Goal: Transaction & Acquisition: Book appointment/travel/reservation

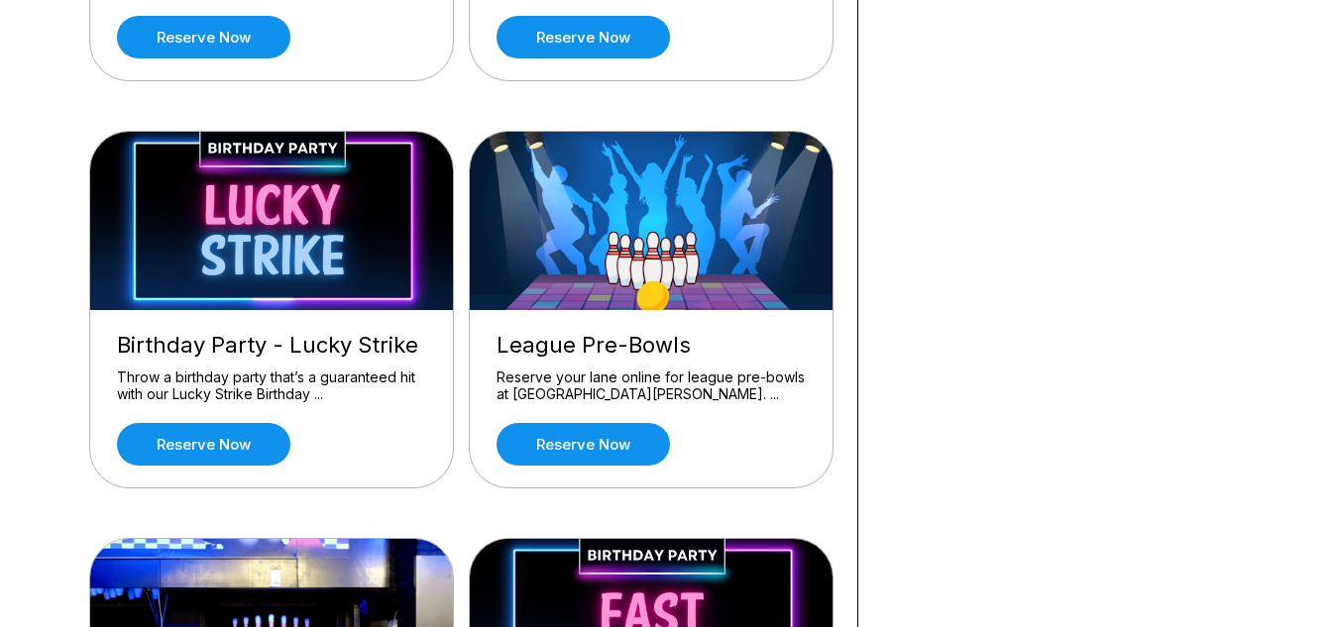
scroll to position [495, 0]
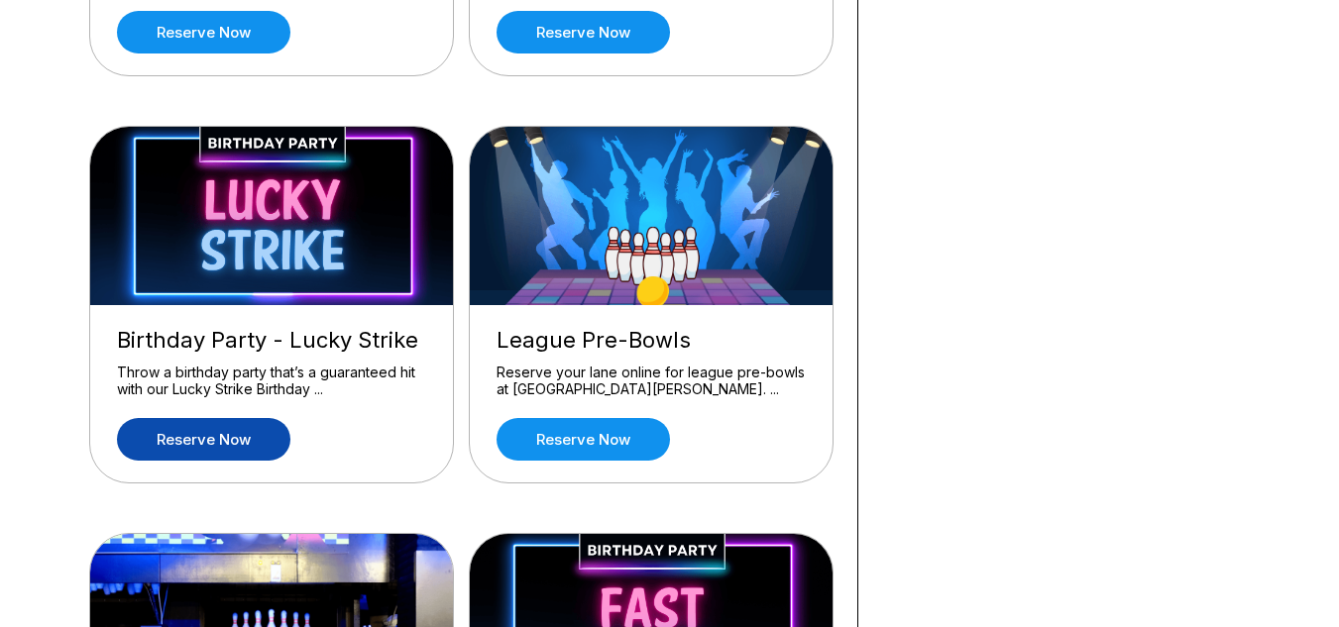
click at [200, 447] on link "Reserve now" at bounding box center [203, 439] width 173 height 43
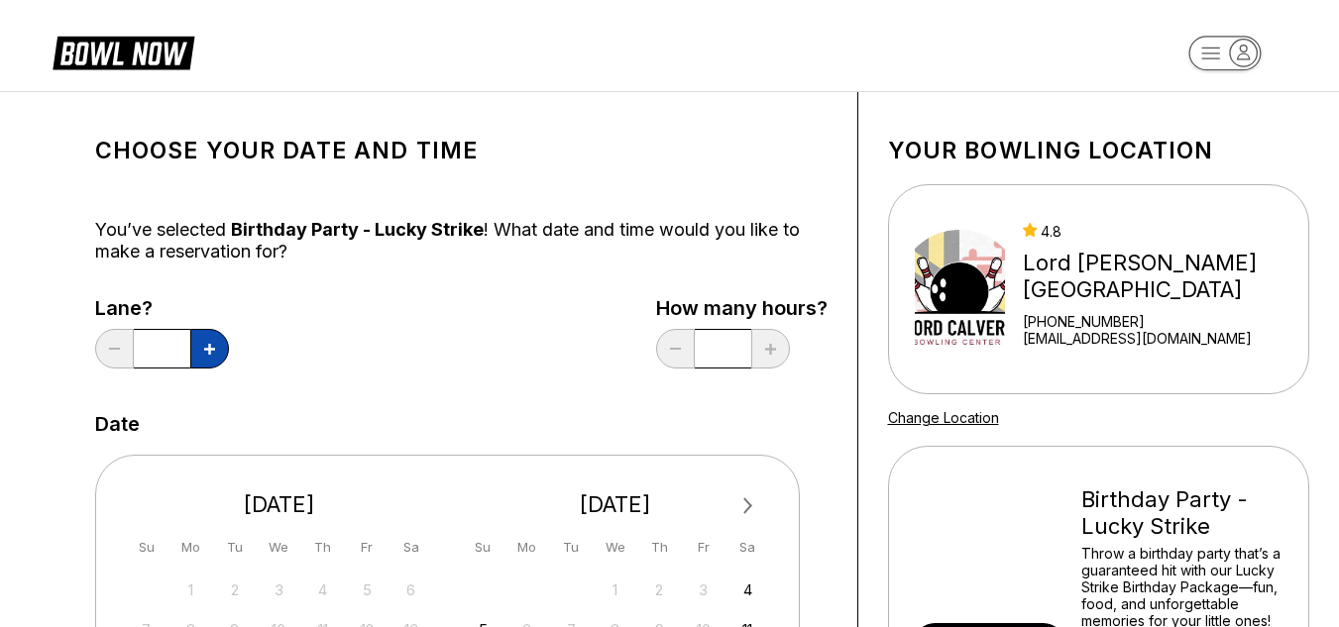
click at [212, 344] on icon at bounding box center [209, 349] width 11 height 11
type input "*"
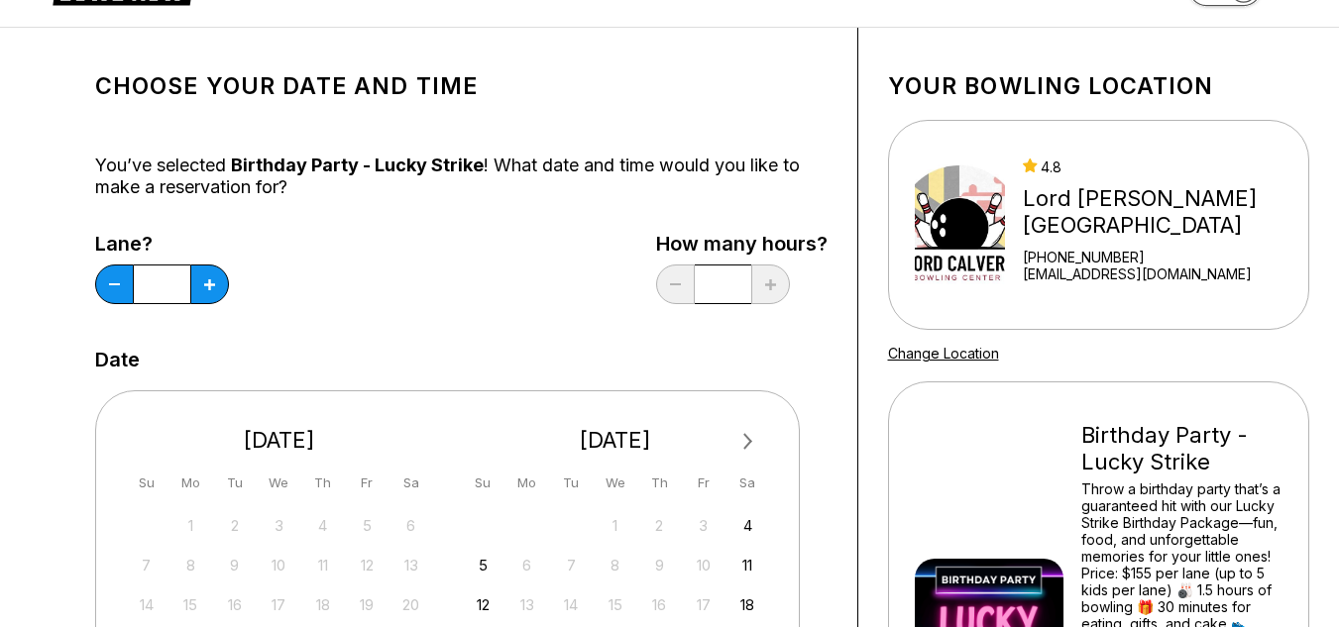
scroll to position [99, 0]
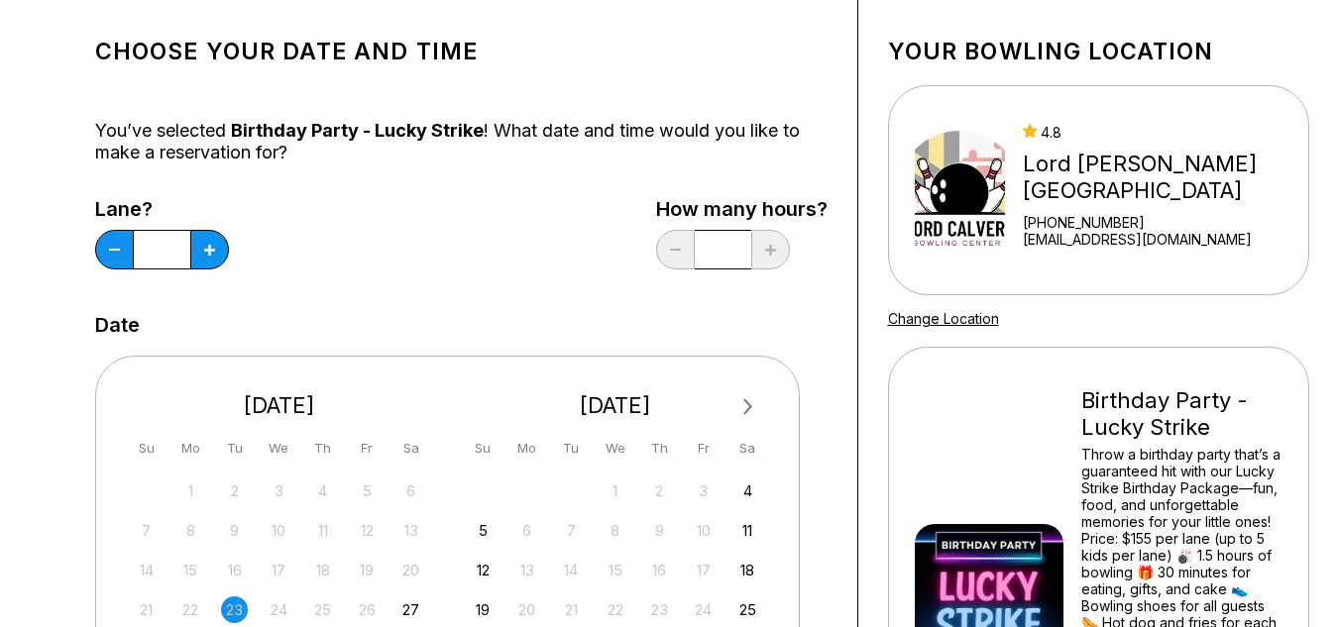
click at [742, 395] on button "Next Month" at bounding box center [748, 407] width 32 height 32
click at [743, 395] on button "Next Month" at bounding box center [748, 407] width 32 height 32
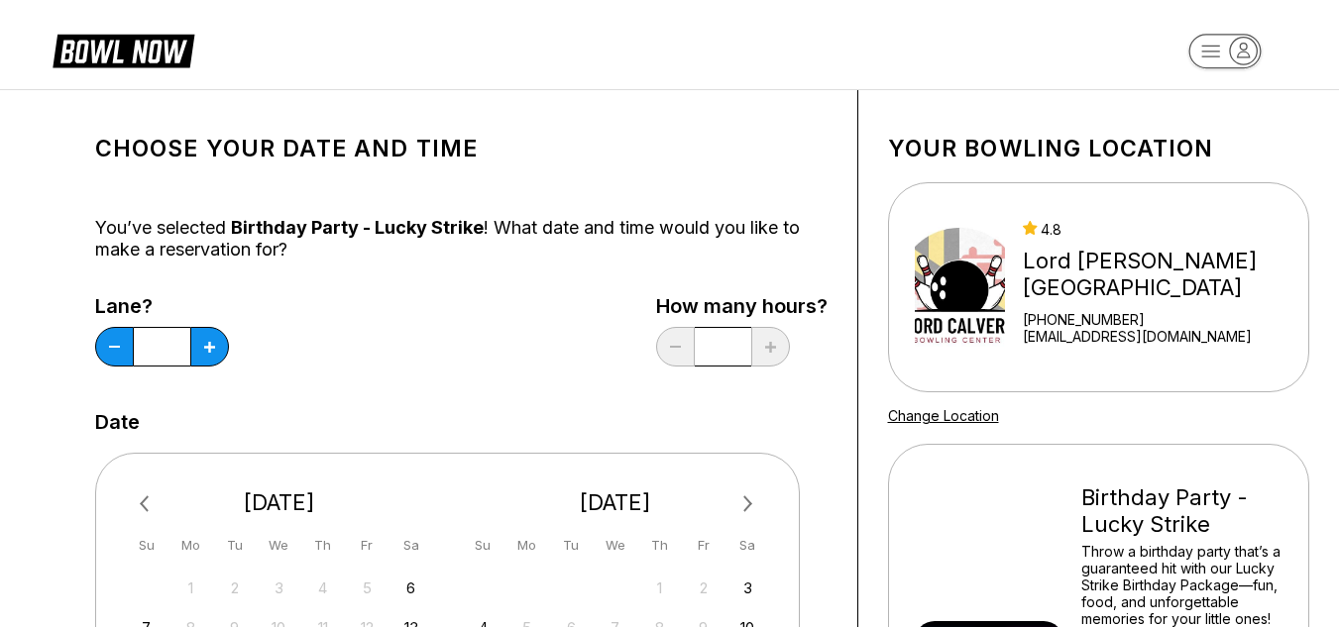
scroll to position [0, 0]
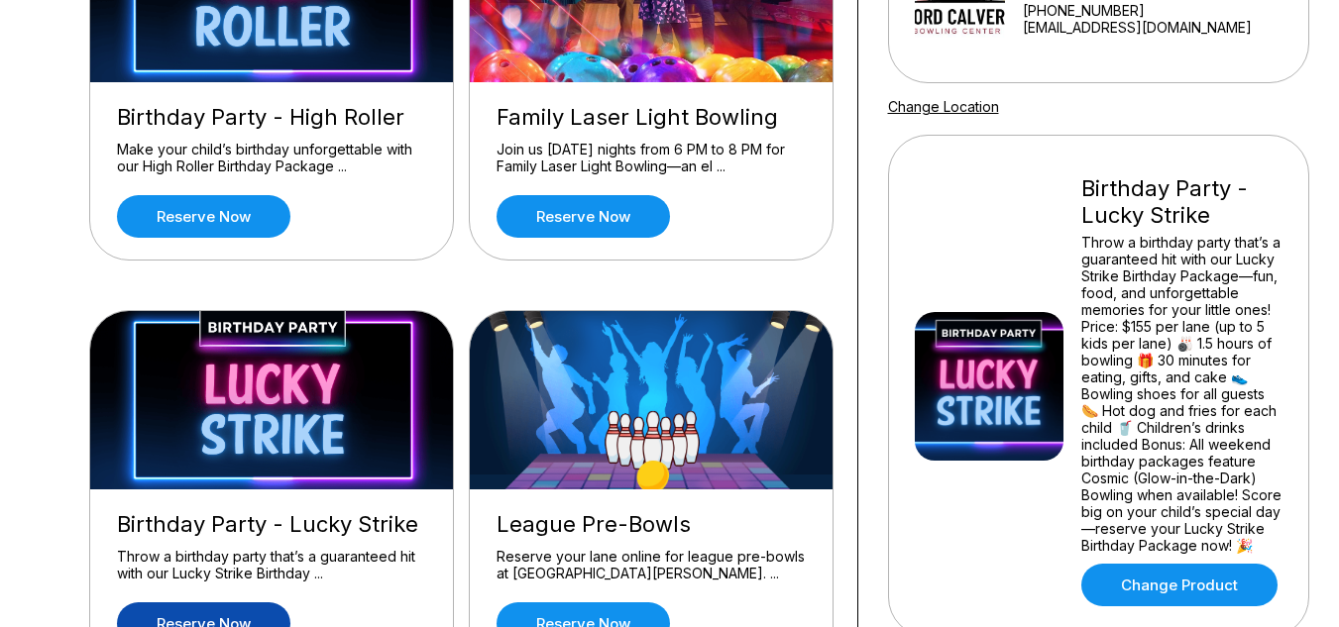
scroll to position [297, 0]
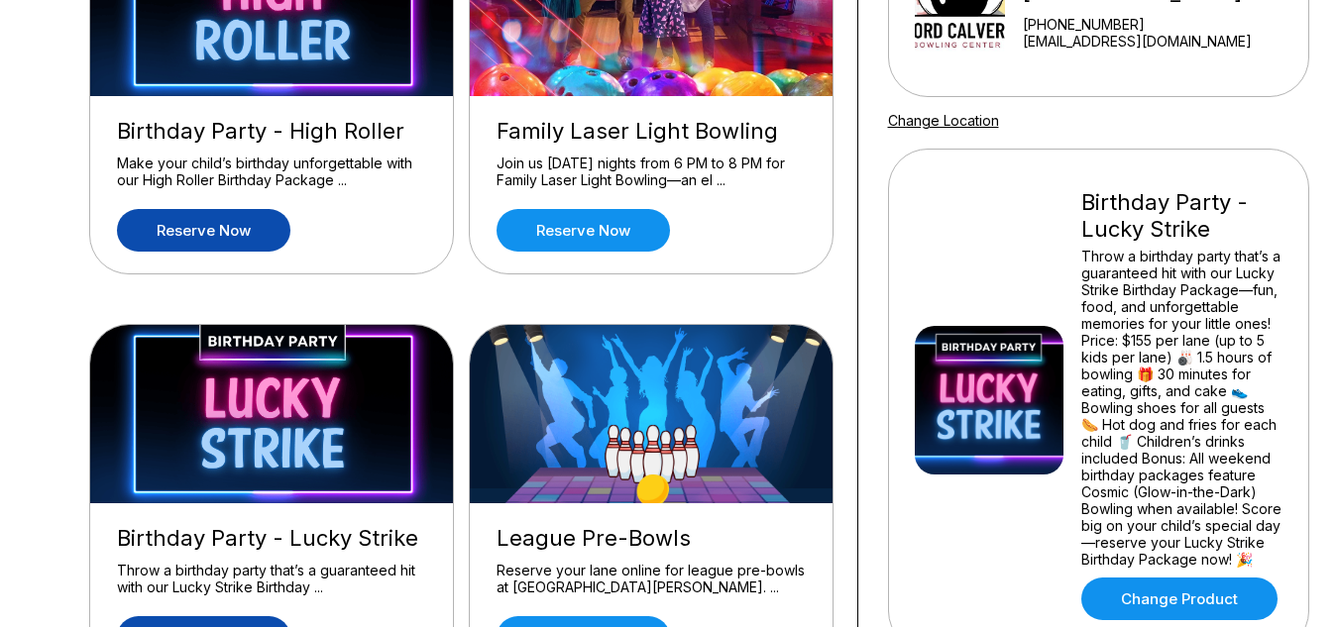
click at [206, 229] on link "Reserve now" at bounding box center [203, 230] width 173 height 43
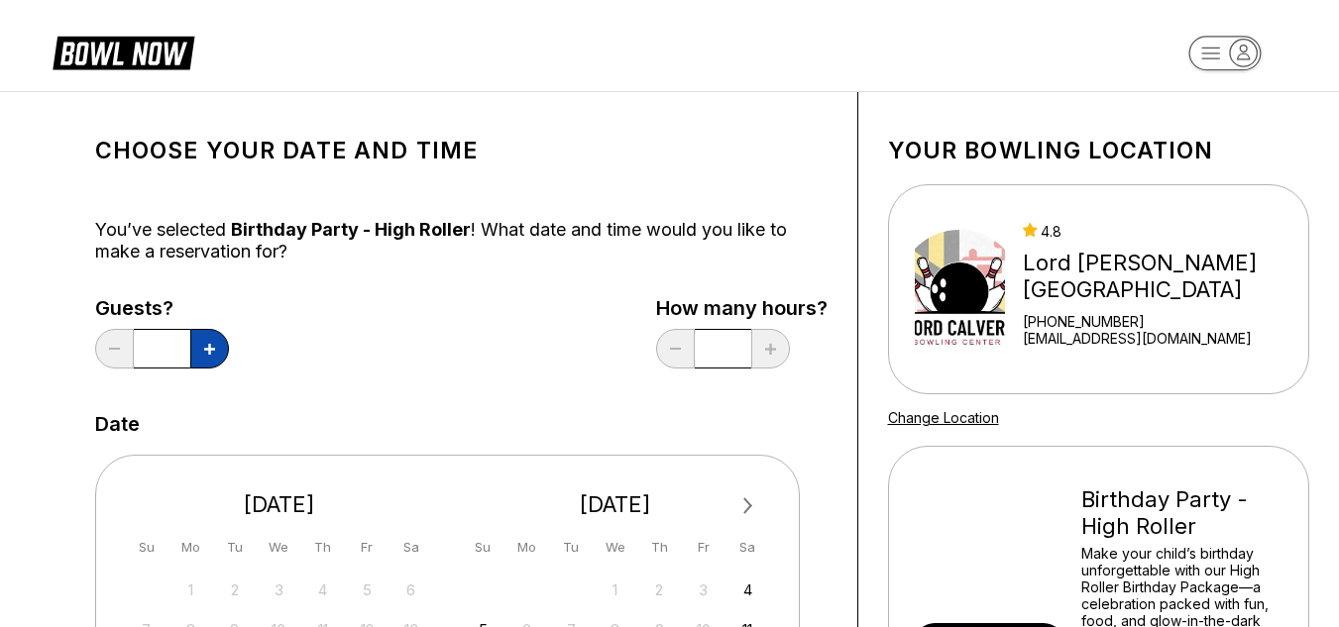
click at [204, 348] on icon at bounding box center [209, 349] width 11 height 11
type input "*"
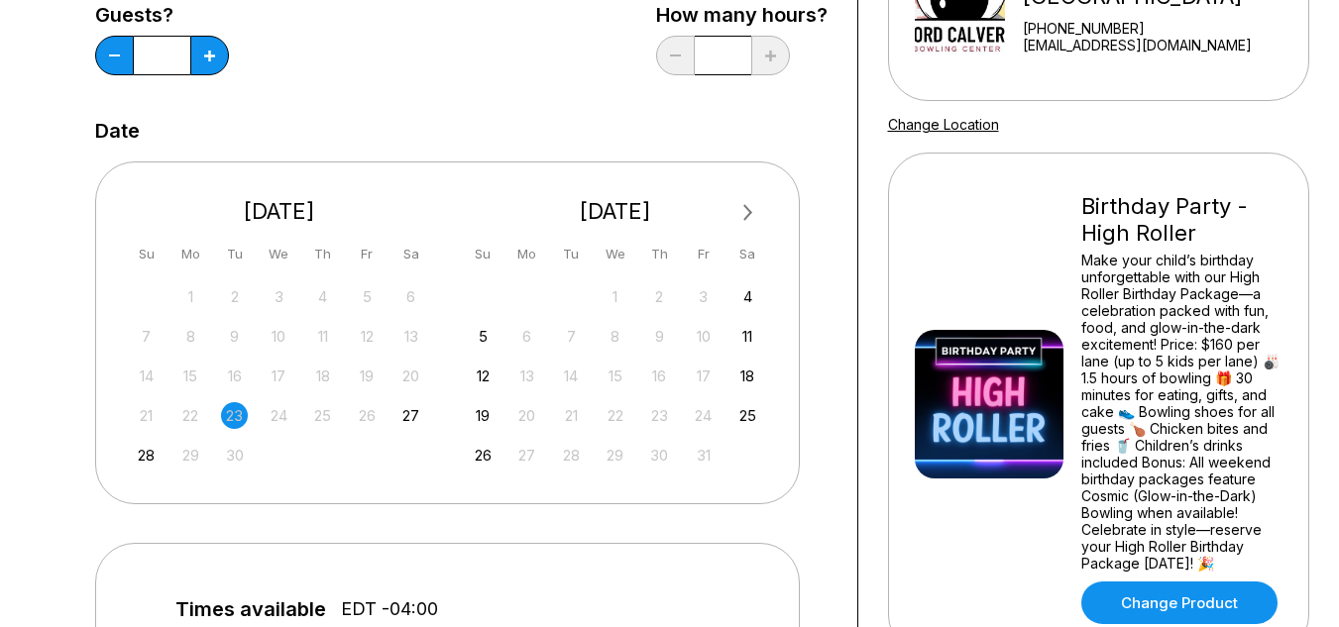
scroll to position [297, 0]
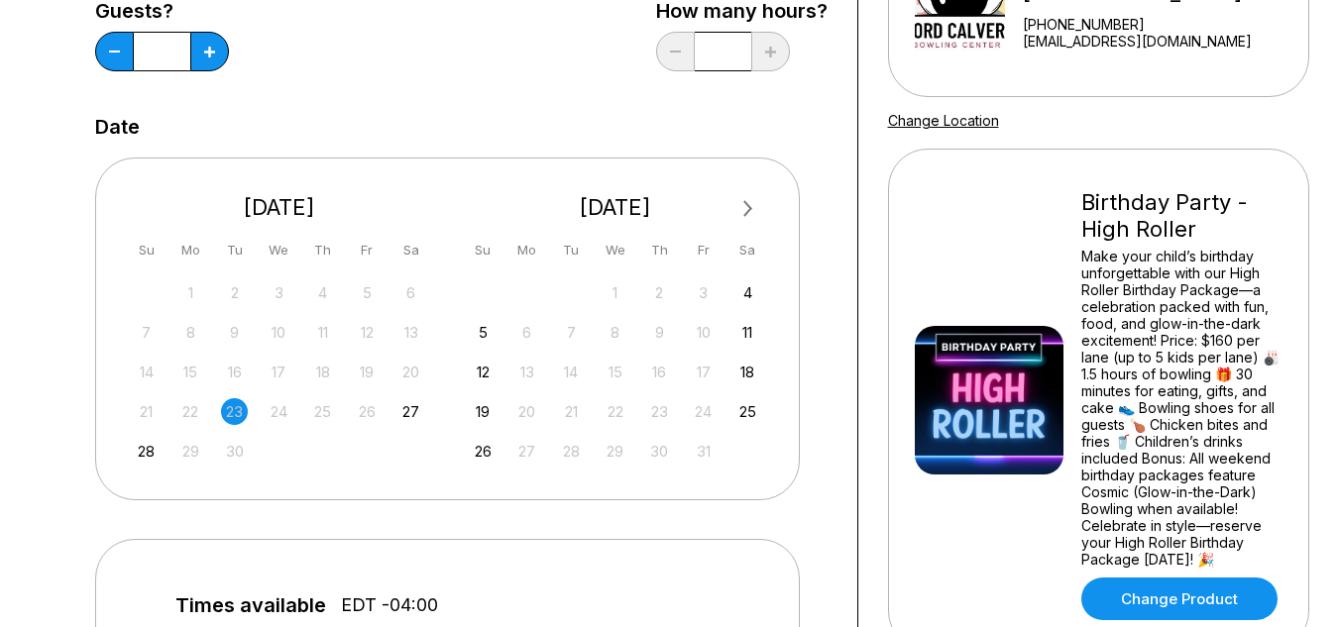
click at [746, 208] on span "Next Month" at bounding box center [746, 208] width 0 height 23
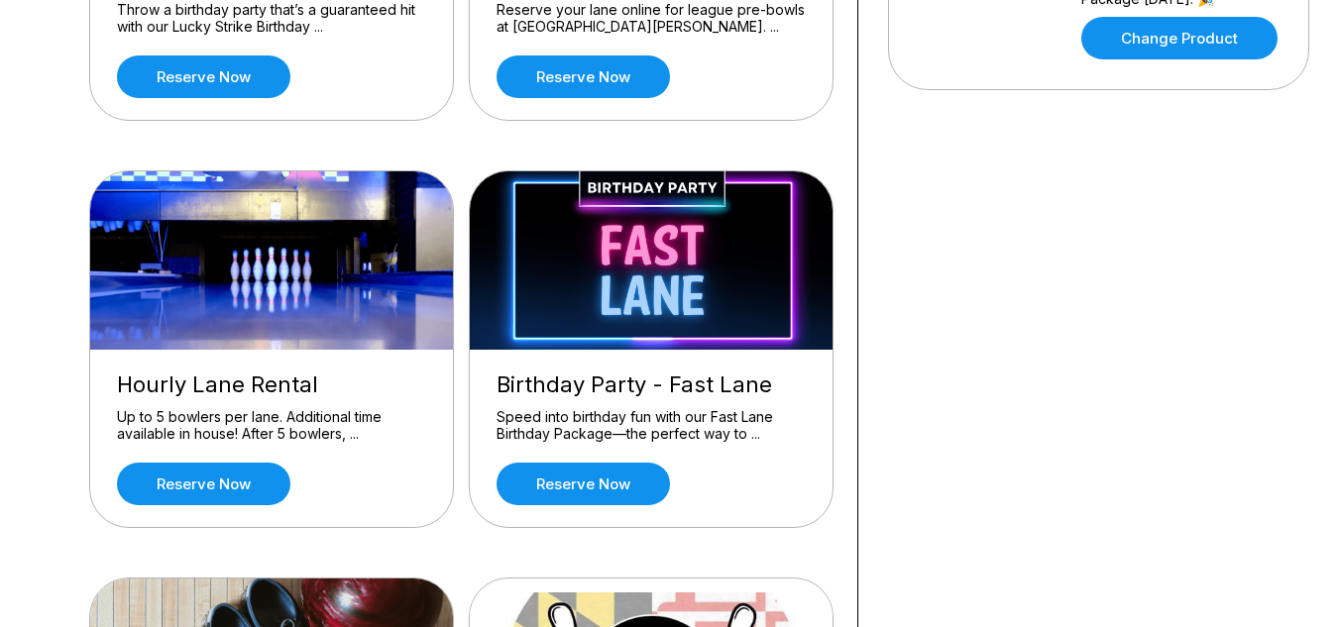
scroll to position [991, 0]
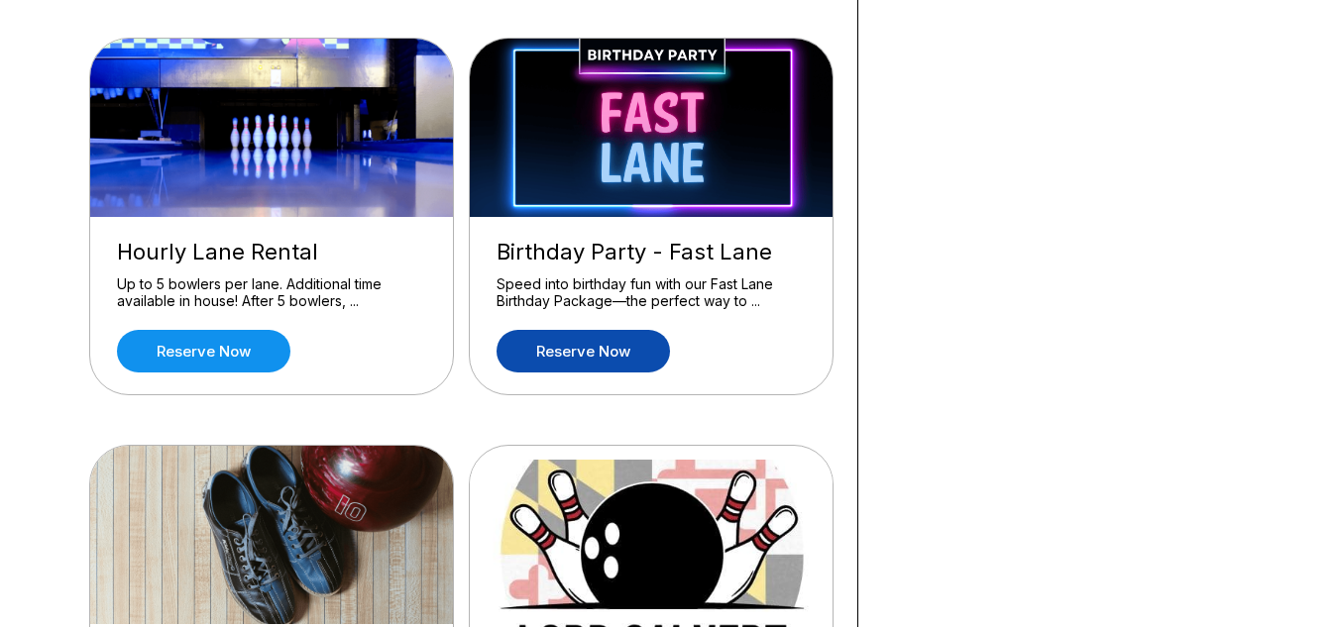
click at [646, 367] on link "Reserve now" at bounding box center [582, 351] width 173 height 43
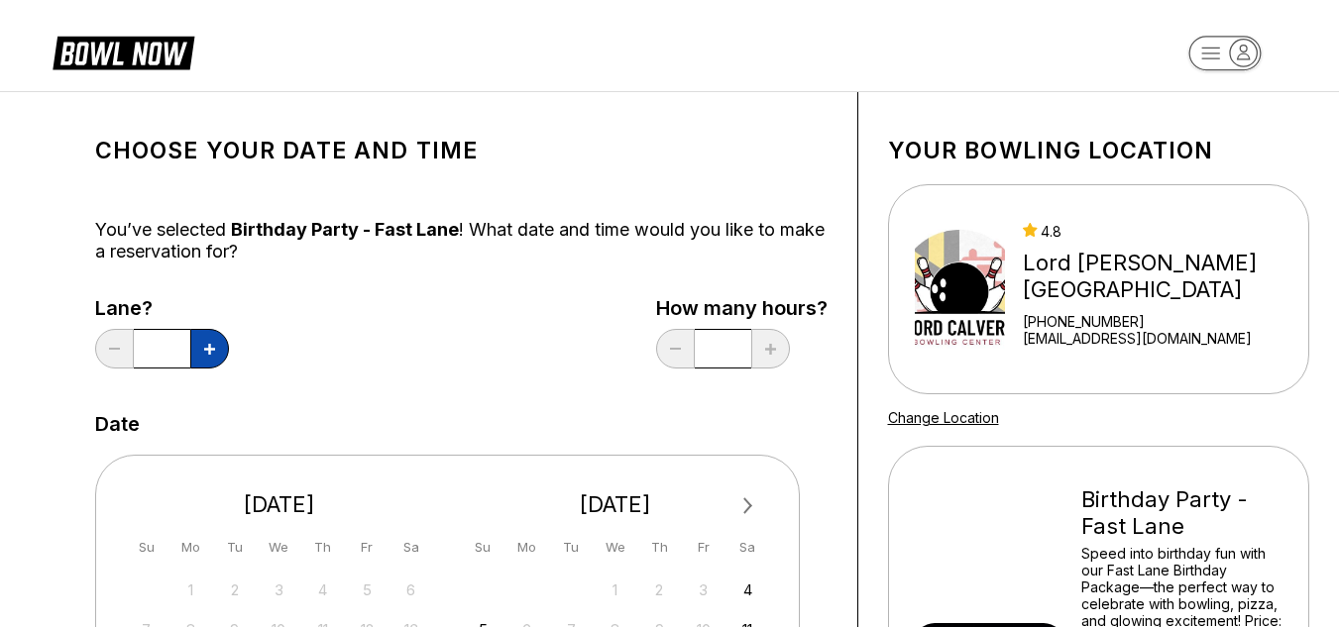
click at [213, 344] on icon at bounding box center [209, 349] width 11 height 11
type input "*"
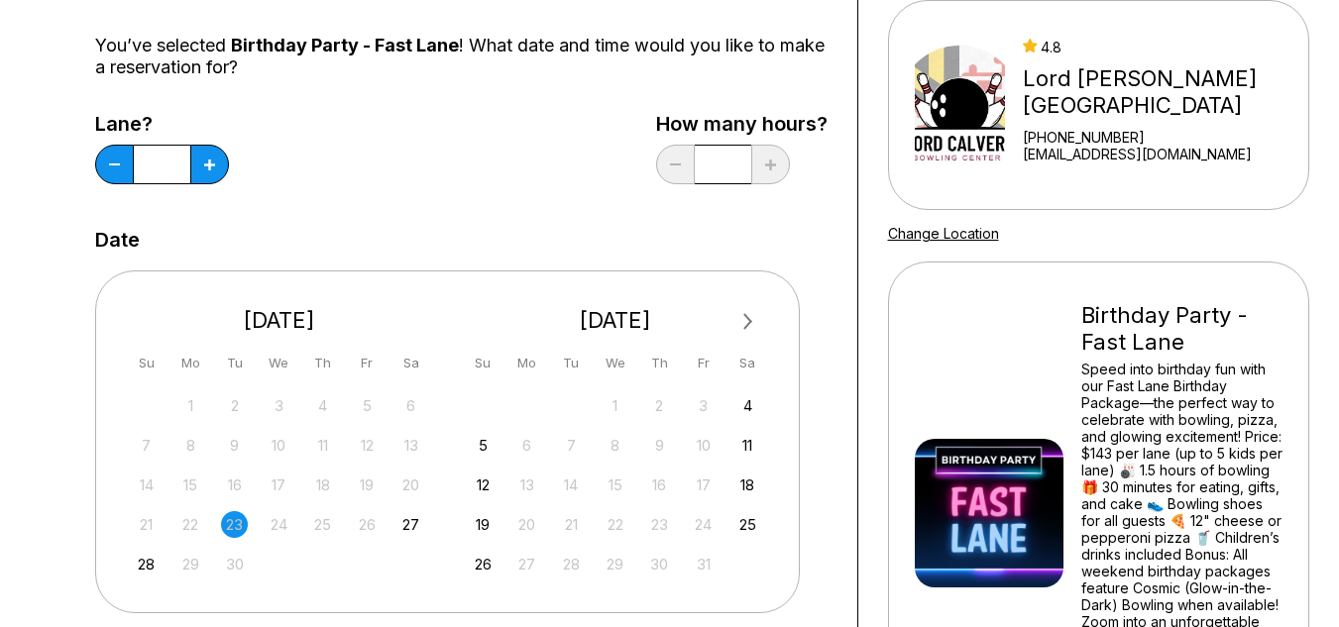
scroll to position [198, 0]
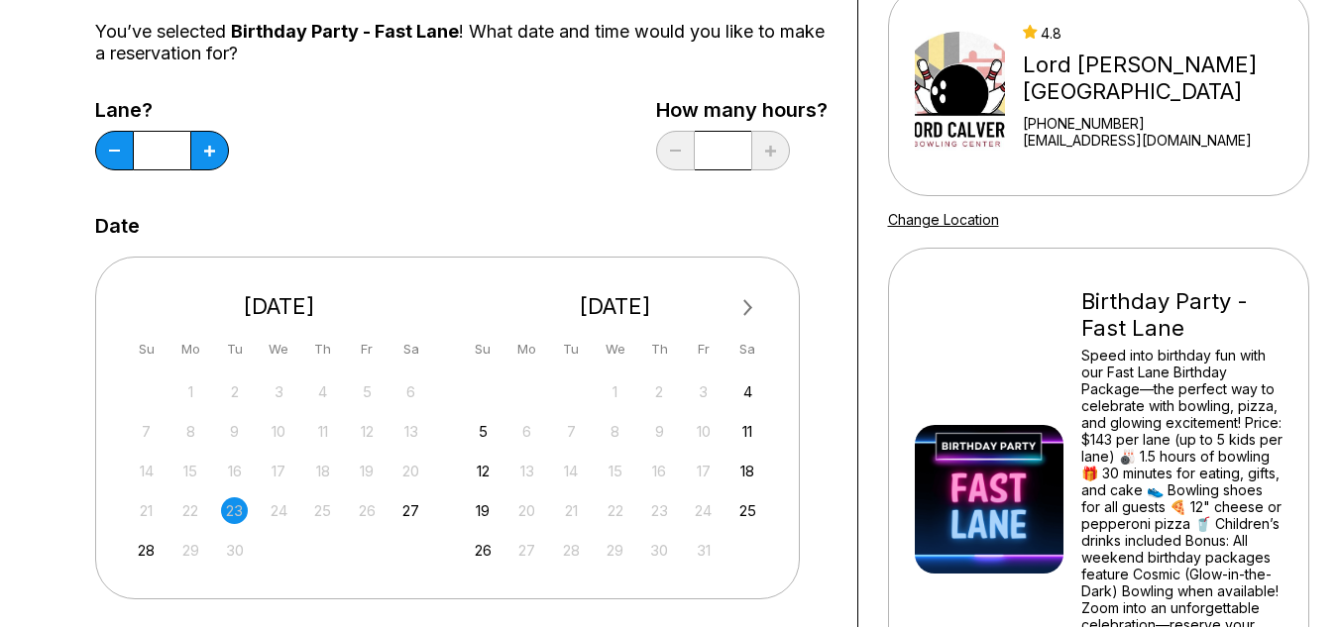
click at [754, 305] on button "Next Month" at bounding box center [748, 308] width 32 height 32
click at [741, 301] on button "Next Month" at bounding box center [748, 308] width 32 height 32
click at [740, 425] on div "10" at bounding box center [747, 431] width 27 height 27
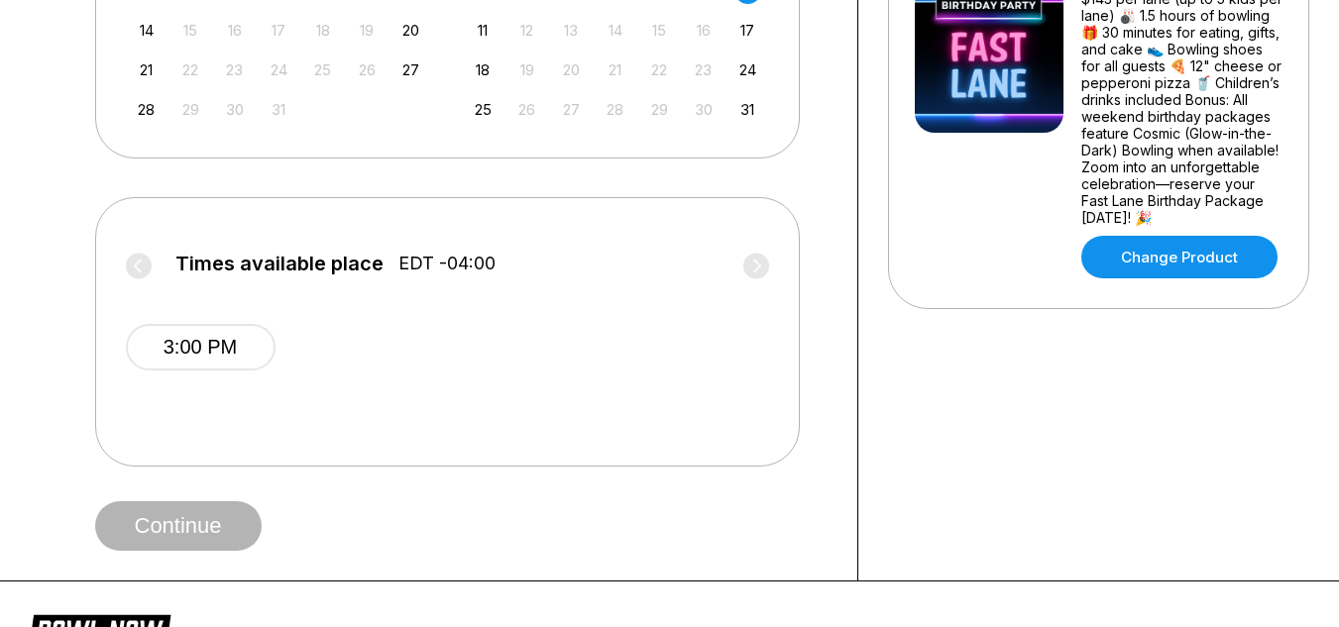
scroll to position [694, 0]
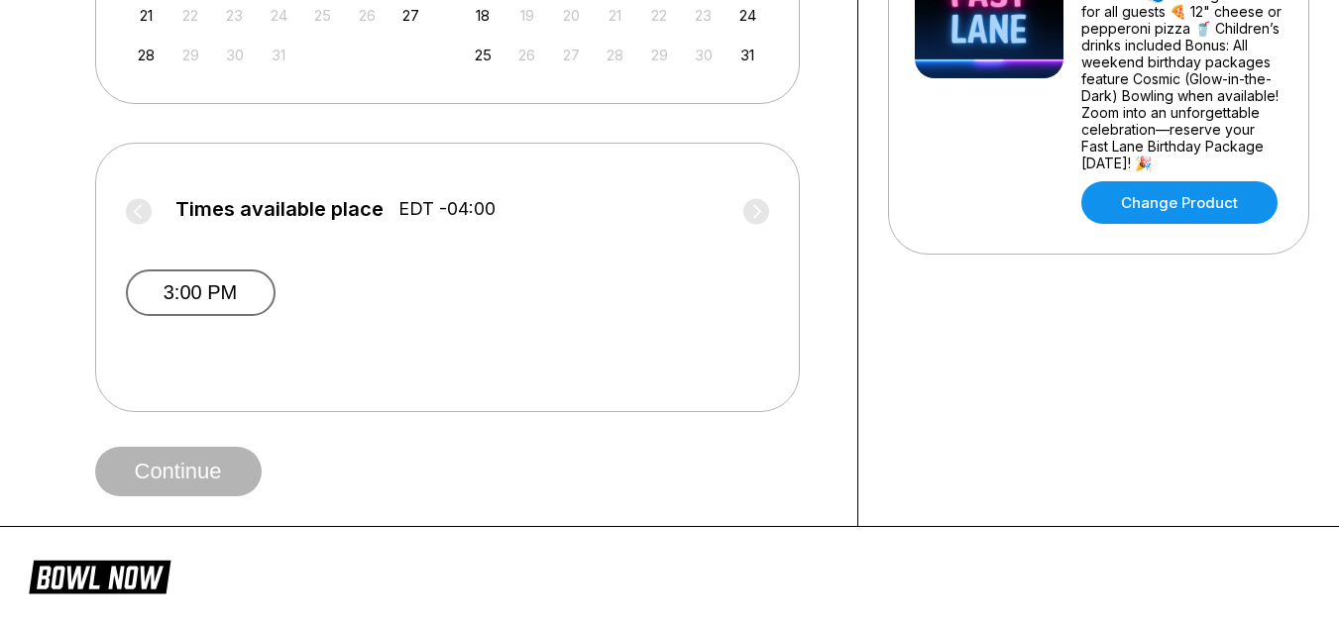
click at [221, 290] on button "3:00 PM" at bounding box center [201, 293] width 150 height 47
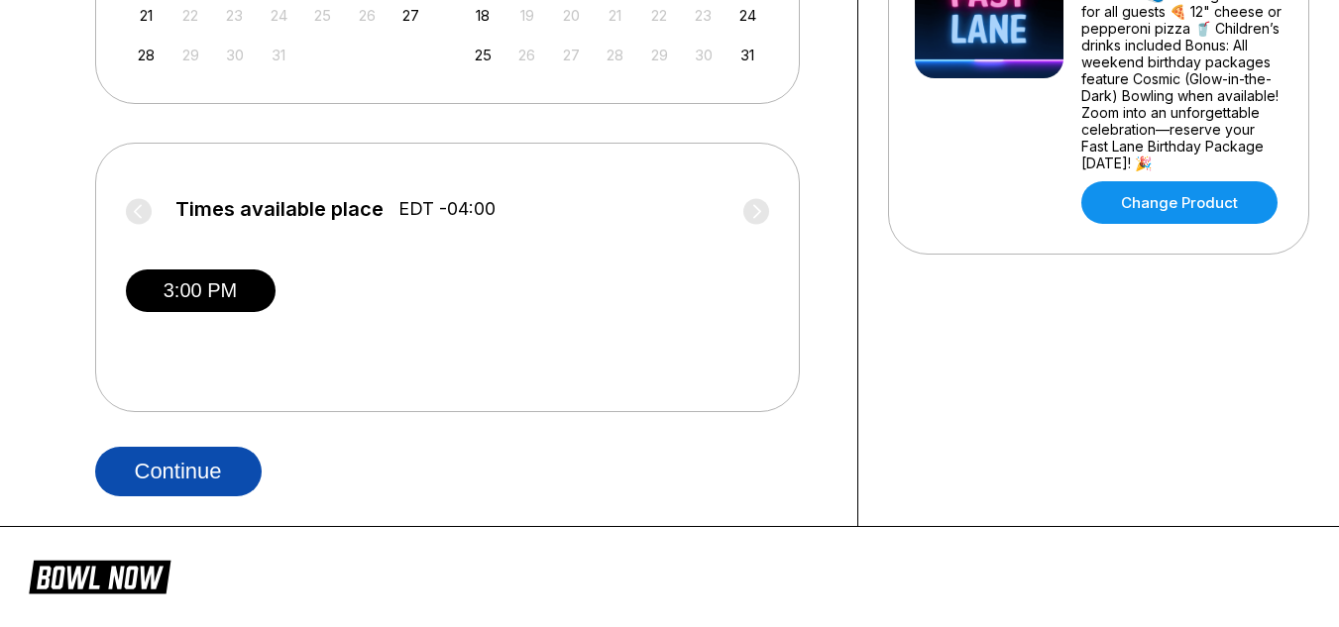
click at [234, 456] on button "Continue" at bounding box center [178, 472] width 166 height 50
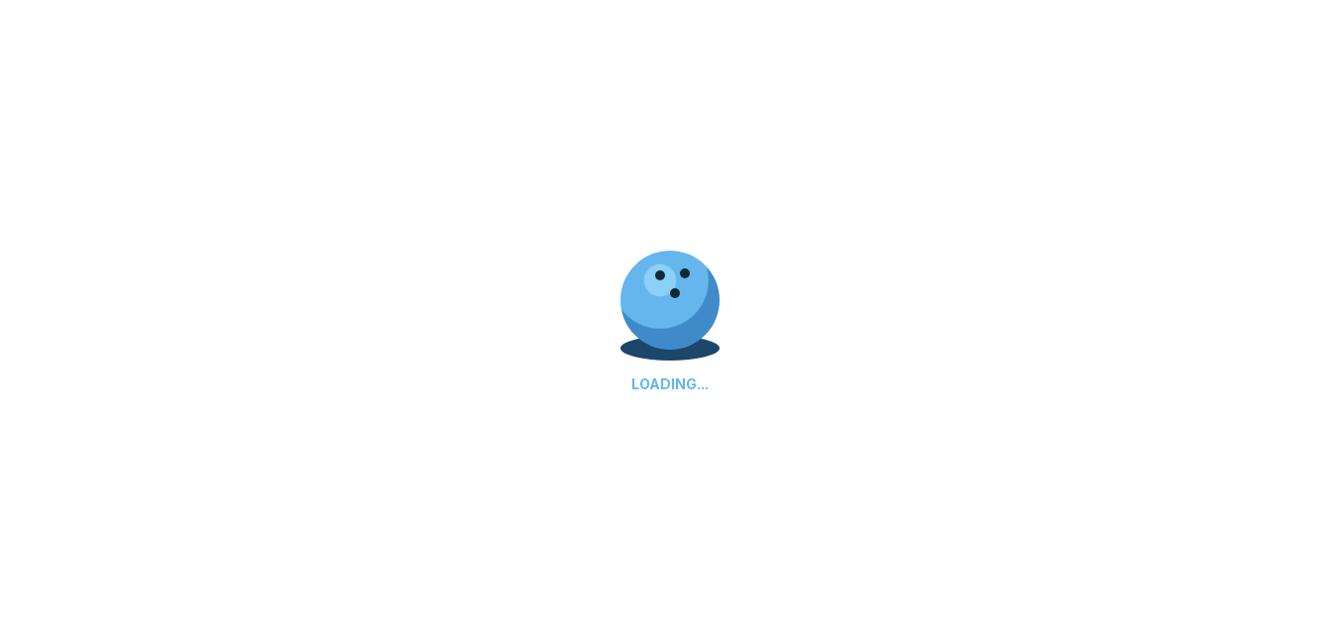
select select "**"
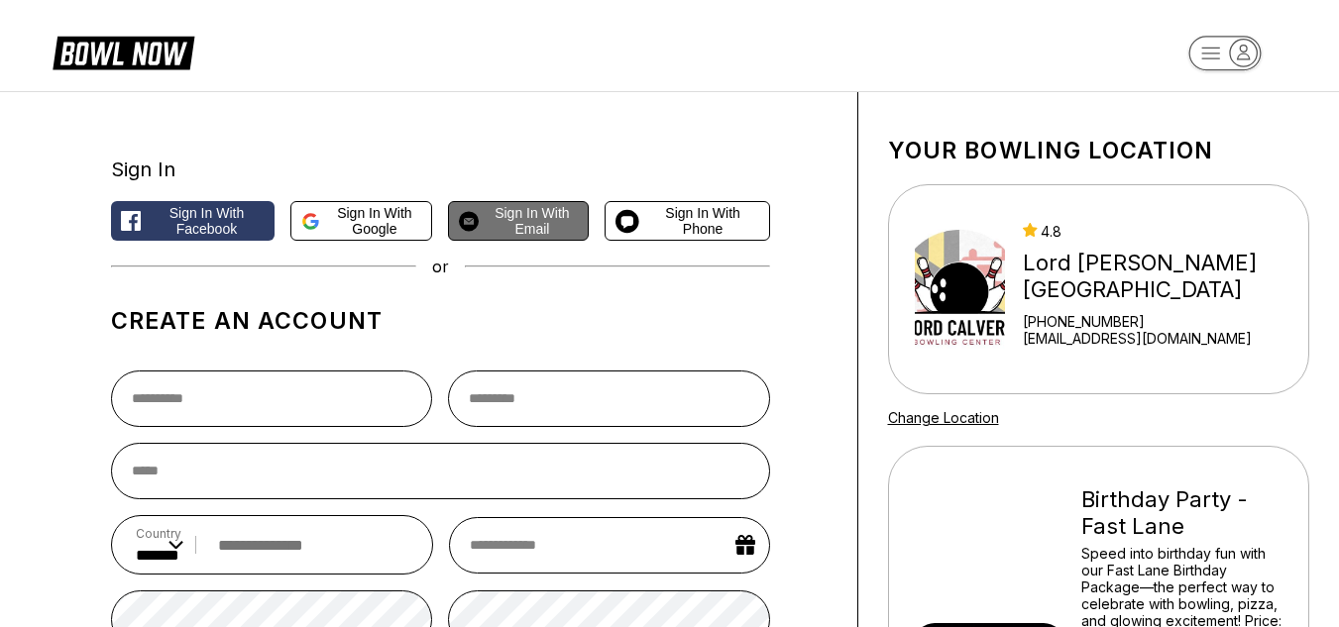
click at [538, 215] on span "Sign in with Email" at bounding box center [532, 221] width 91 height 32
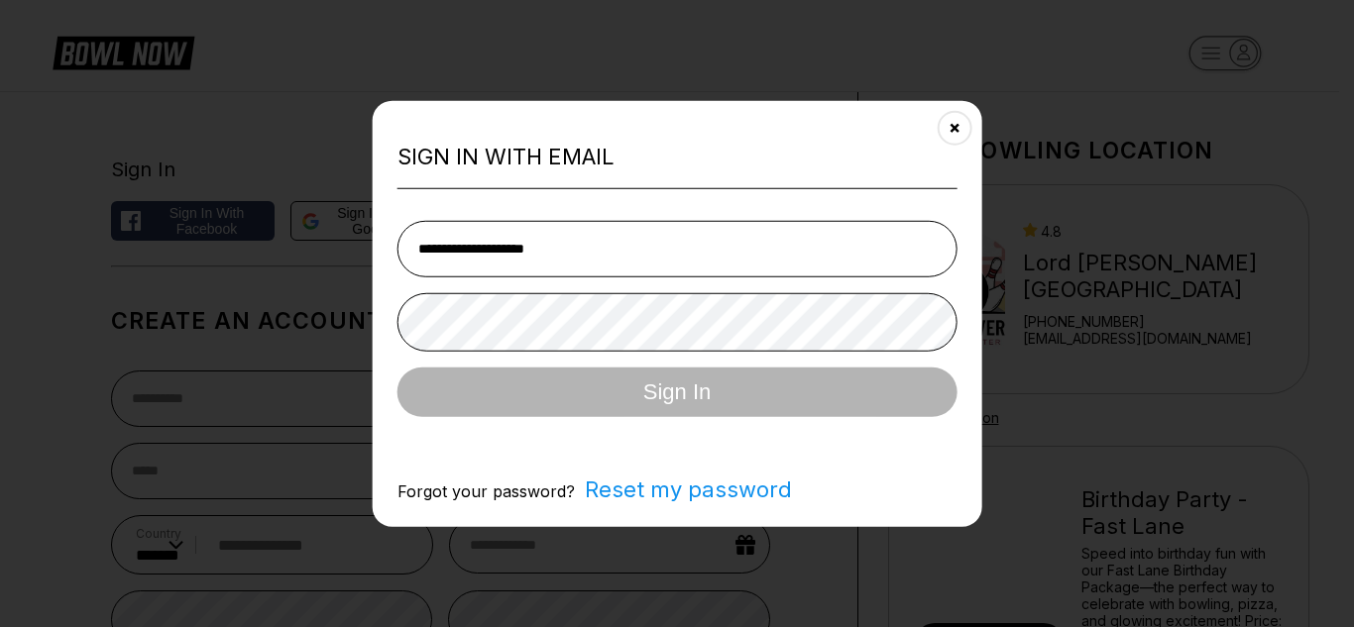
type input "**********"
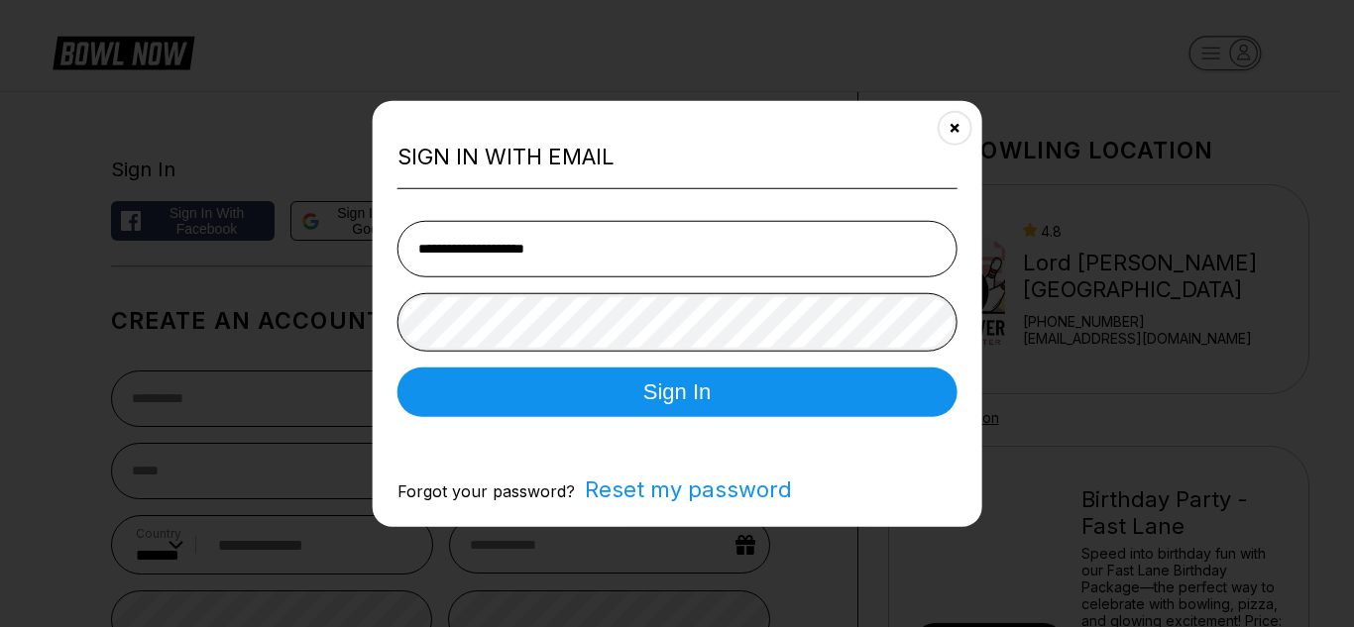
click at [397, 368] on button "Sign In" at bounding box center [677, 393] width 560 height 50
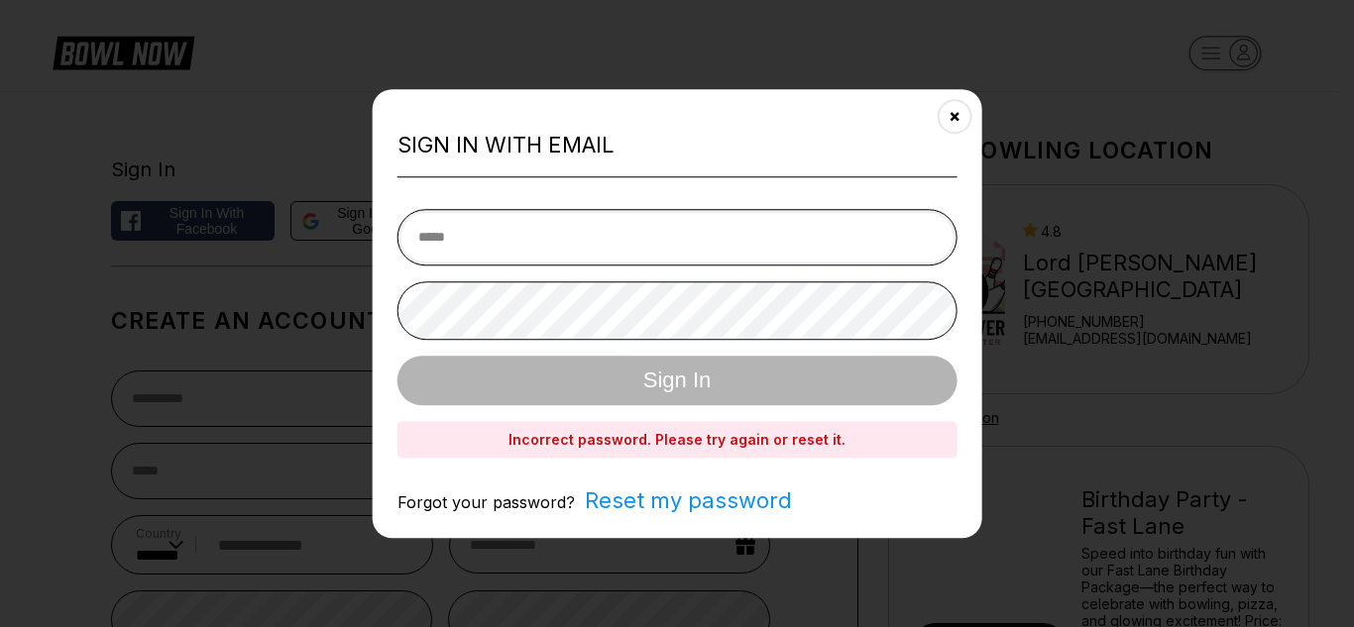
click at [446, 235] on input "email" at bounding box center [677, 237] width 560 height 56
type input "**********"
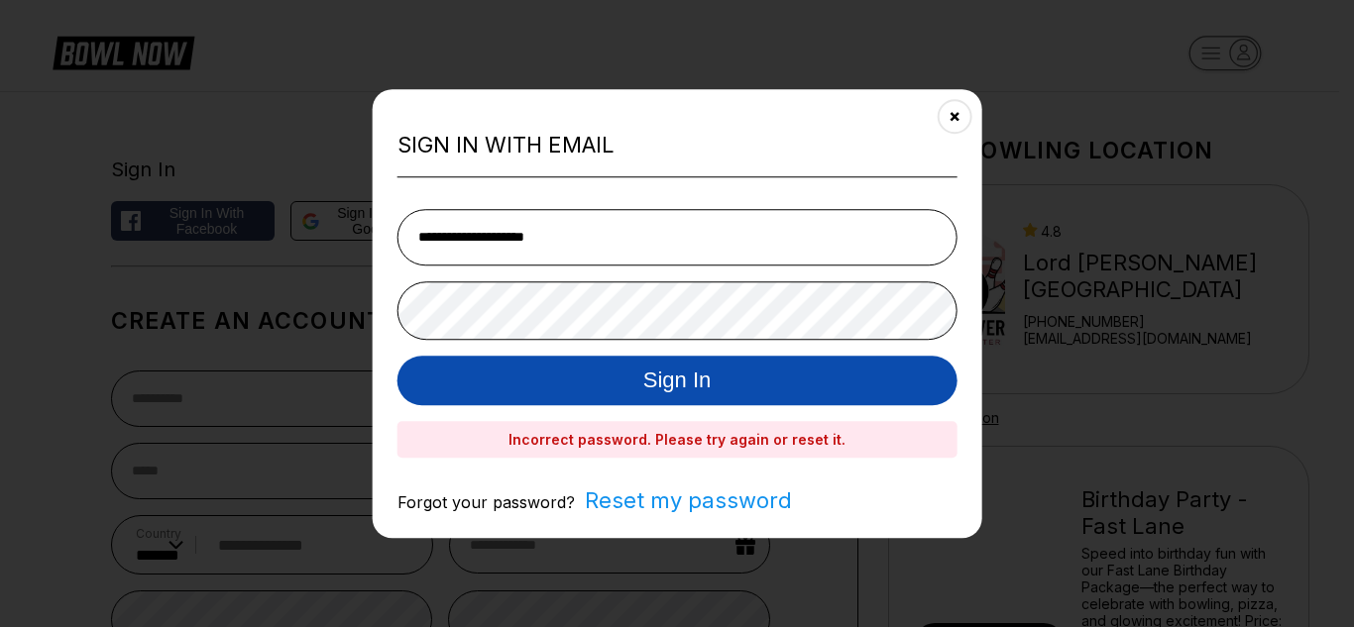
click at [502, 387] on button "Sign In" at bounding box center [677, 381] width 560 height 50
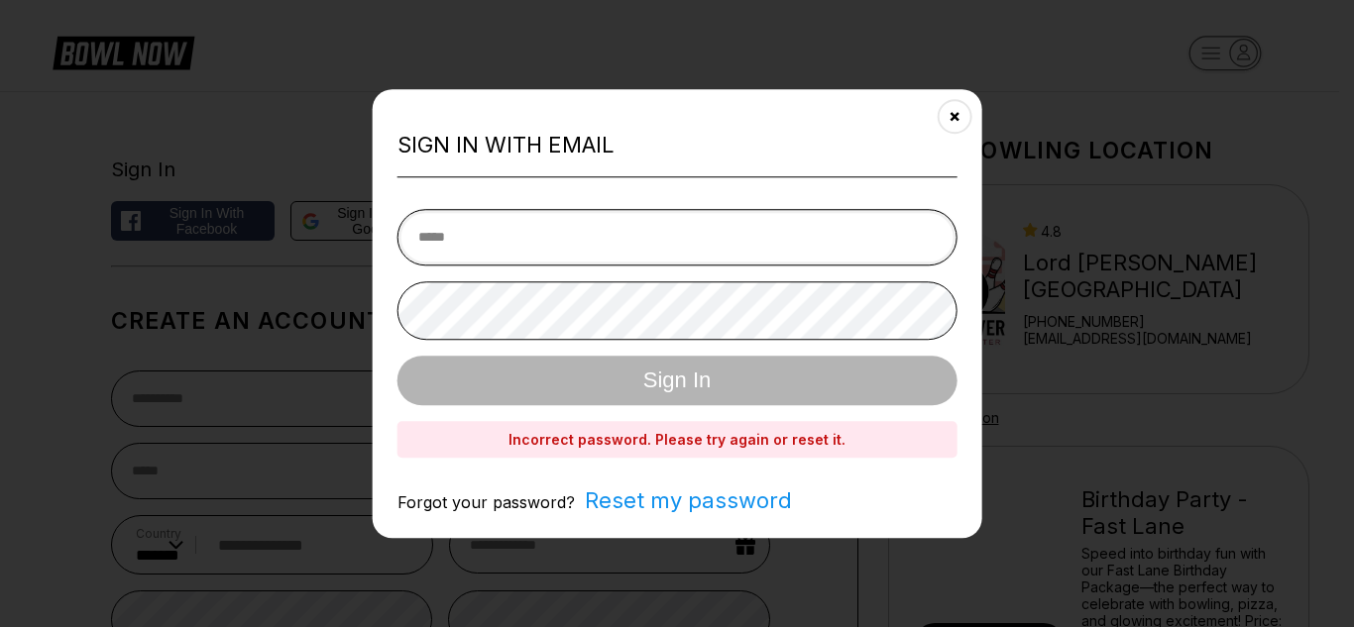
drag, startPoint x: 477, startPoint y: 241, endPoint x: 486, endPoint y: 250, distance: 12.6
click at [477, 241] on input "email" at bounding box center [677, 237] width 560 height 56
type input "**********"
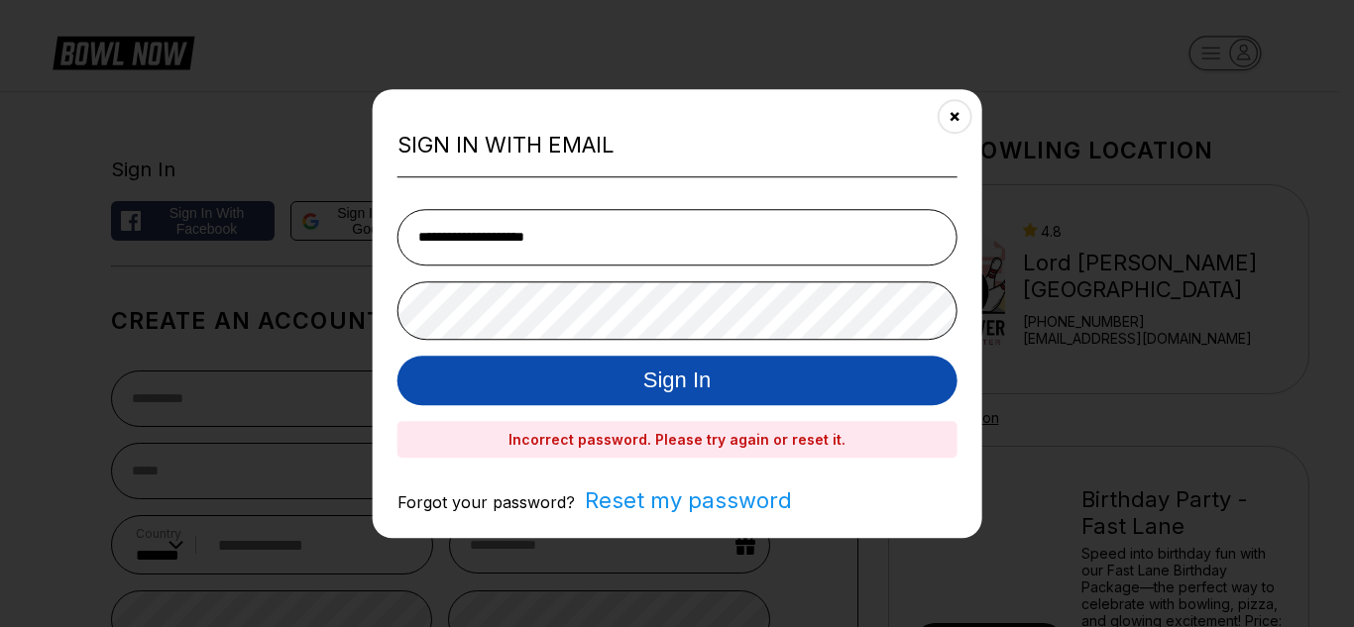
click at [447, 383] on button "Sign In" at bounding box center [677, 381] width 560 height 50
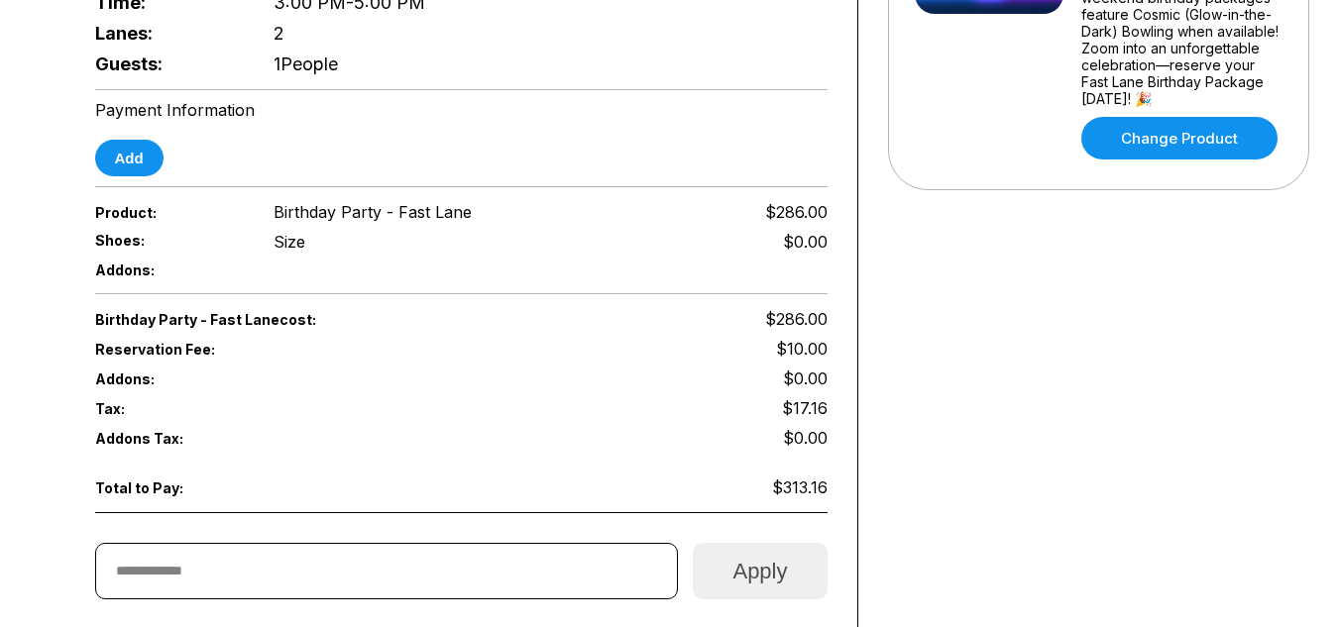
scroll to position [396, 0]
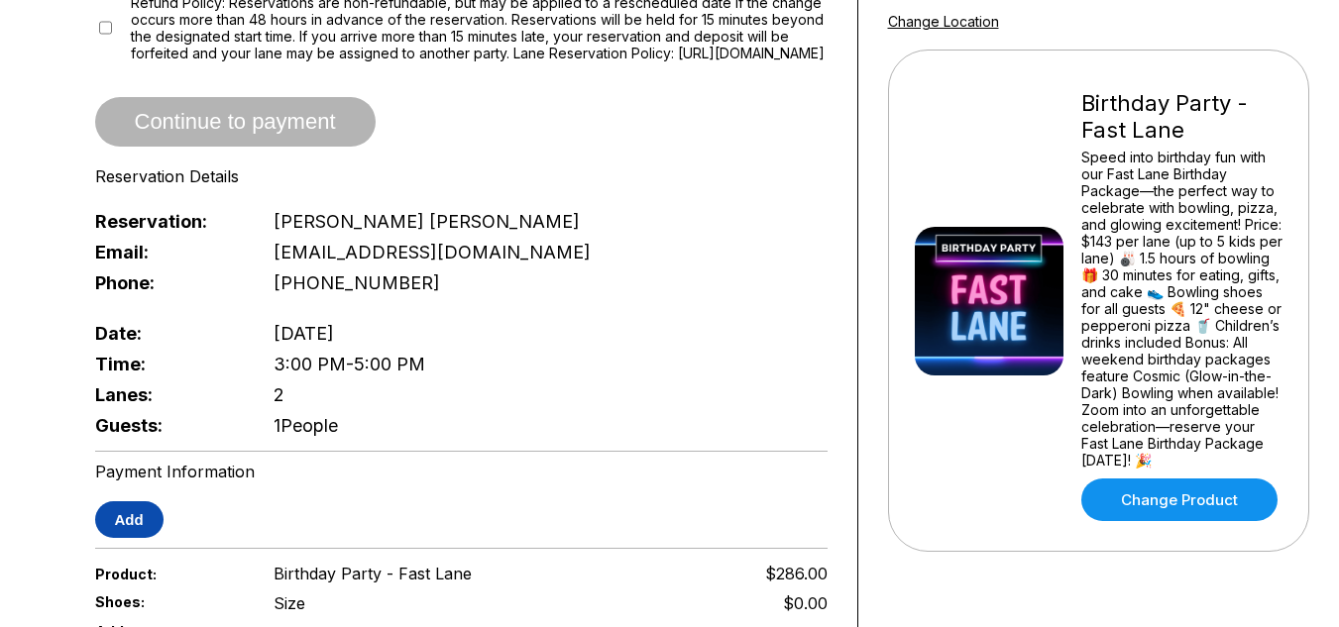
click at [137, 517] on button "Add" at bounding box center [129, 519] width 68 height 37
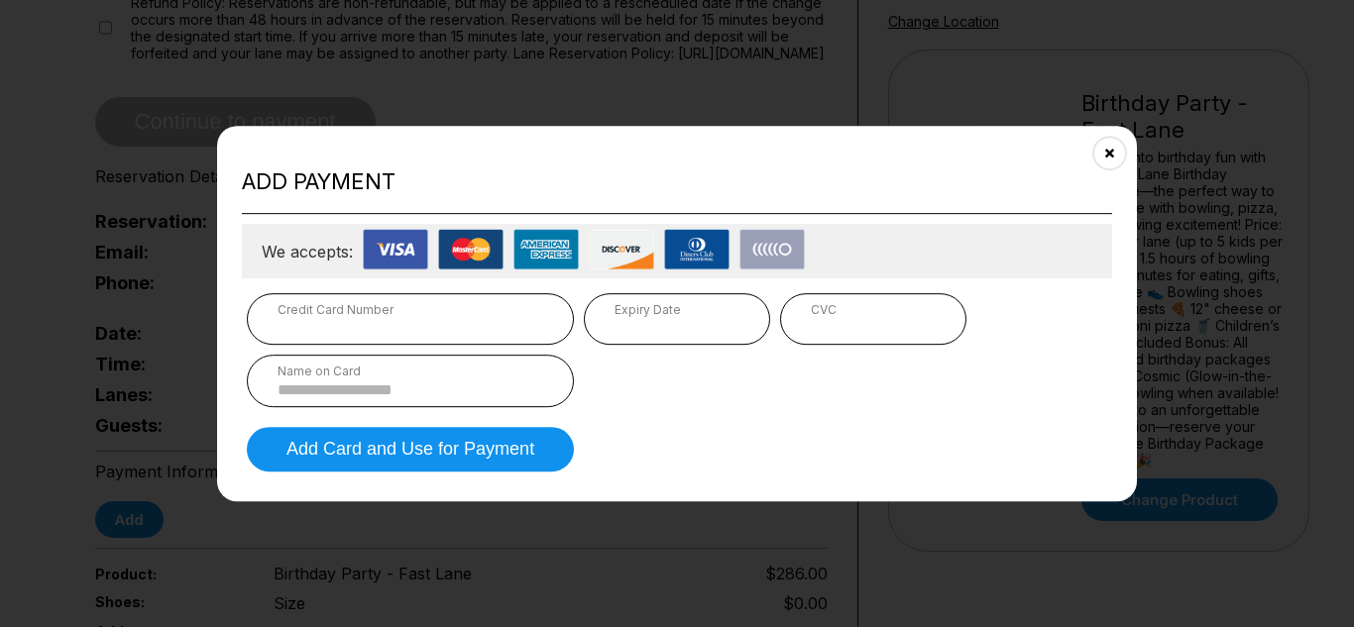
click at [307, 313] on div "Credit Card Number" at bounding box center [410, 309] width 266 height 15
click at [436, 392] on input at bounding box center [410, 389] width 266 height 17
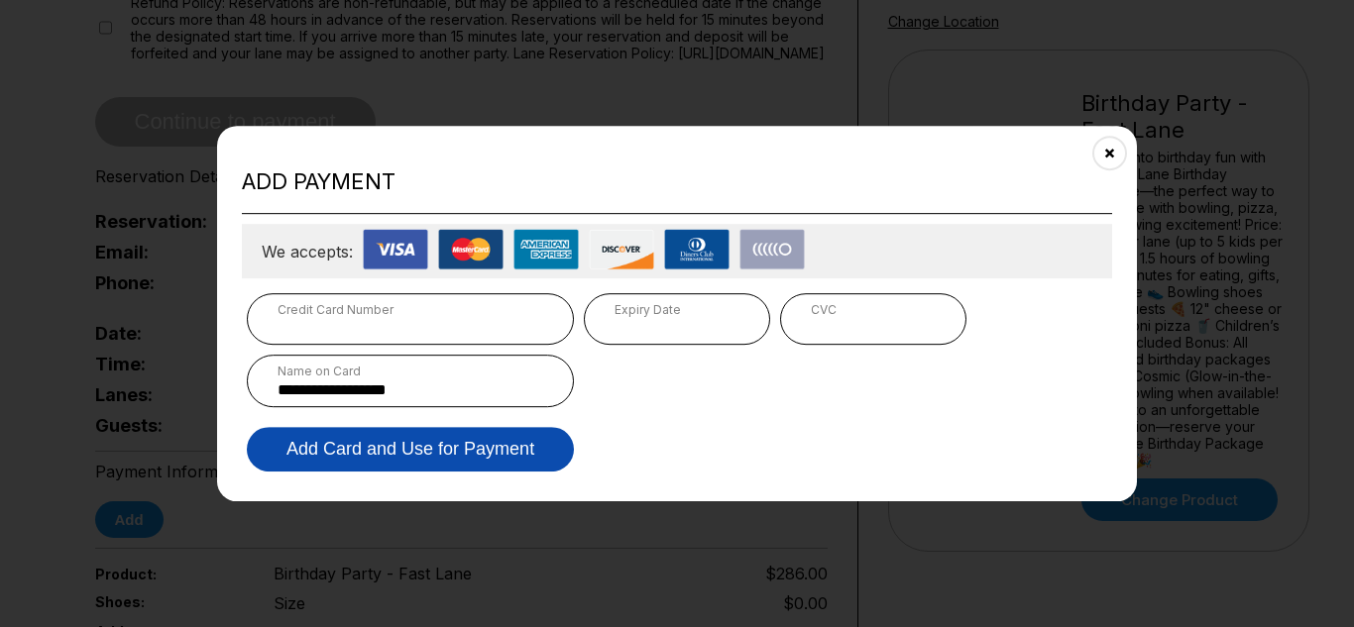
type input "**********"
click at [440, 455] on button "Add Card and Use for Payment" at bounding box center [410, 449] width 327 height 45
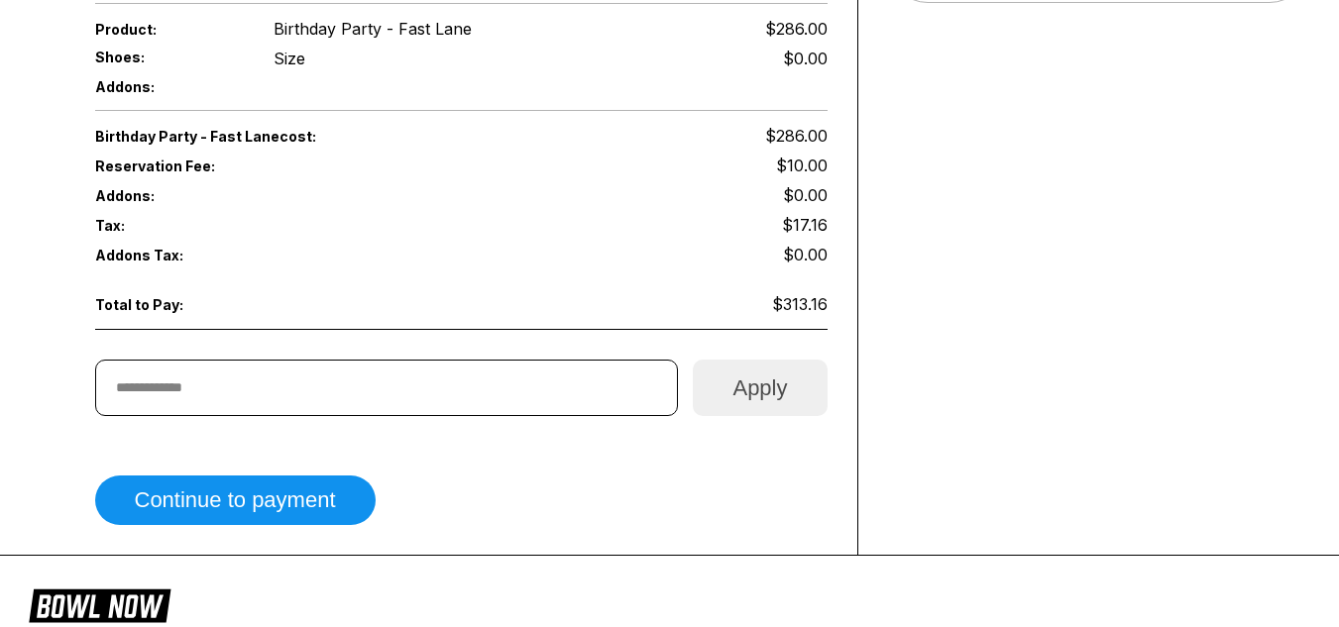
scroll to position [991, 0]
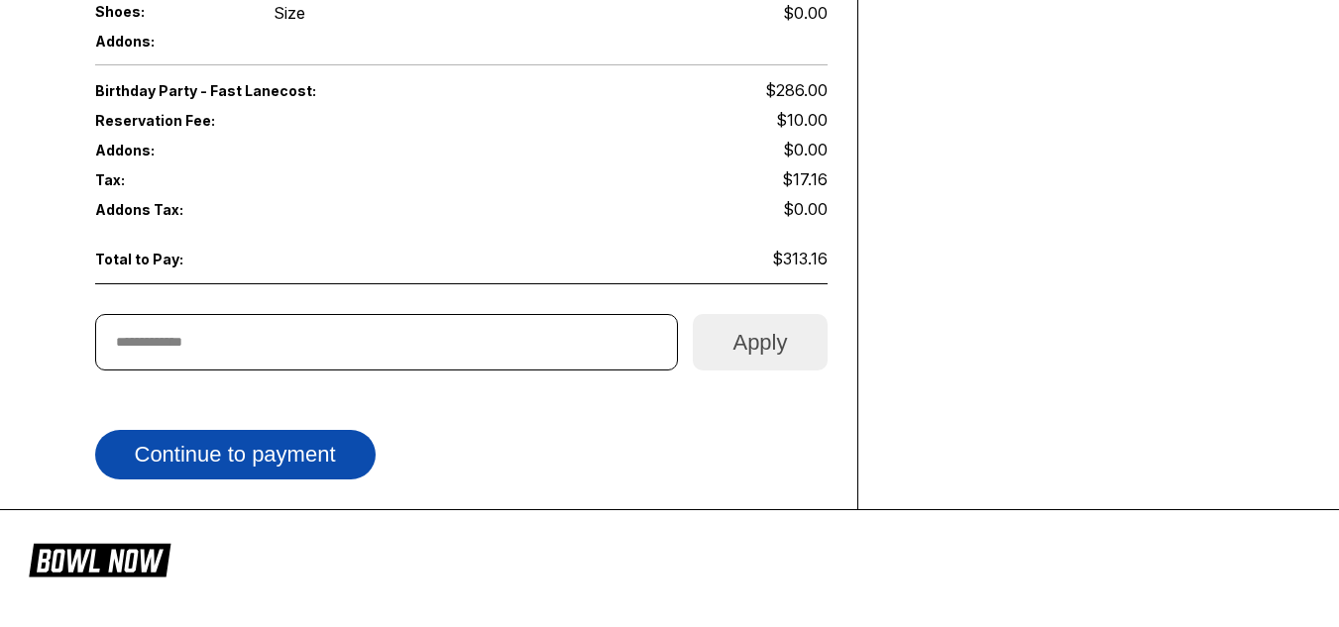
click at [305, 472] on button "Continue to payment" at bounding box center [235, 455] width 280 height 50
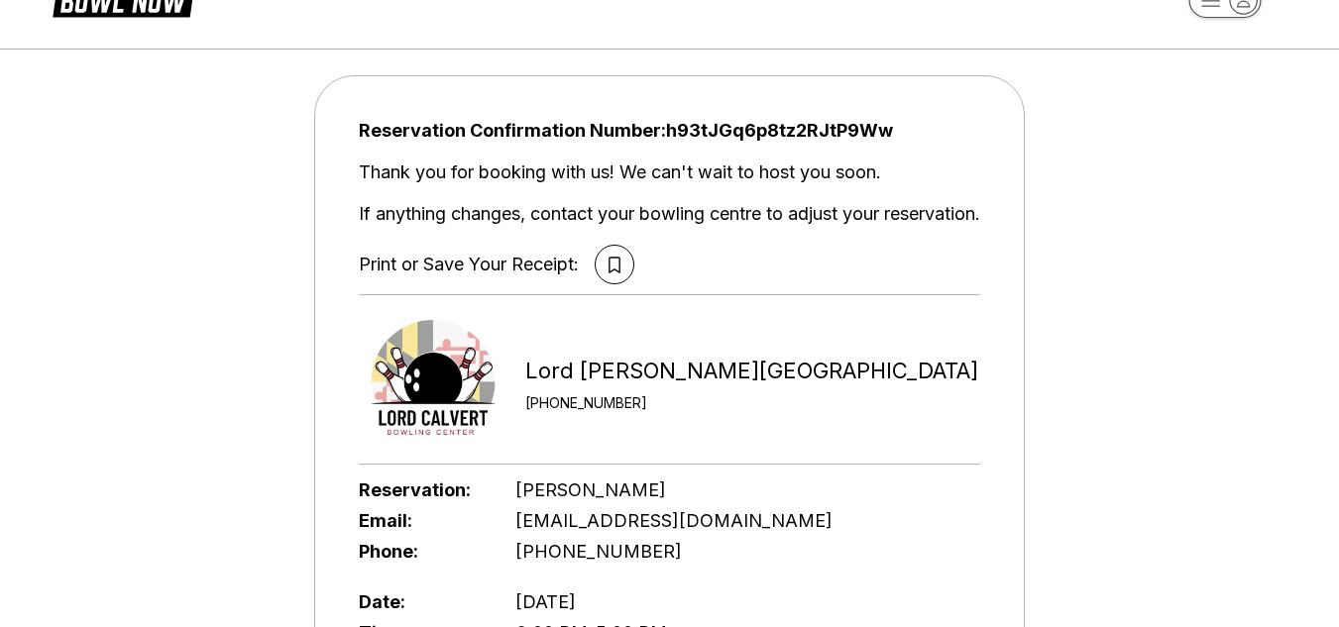
scroll to position [99, 0]
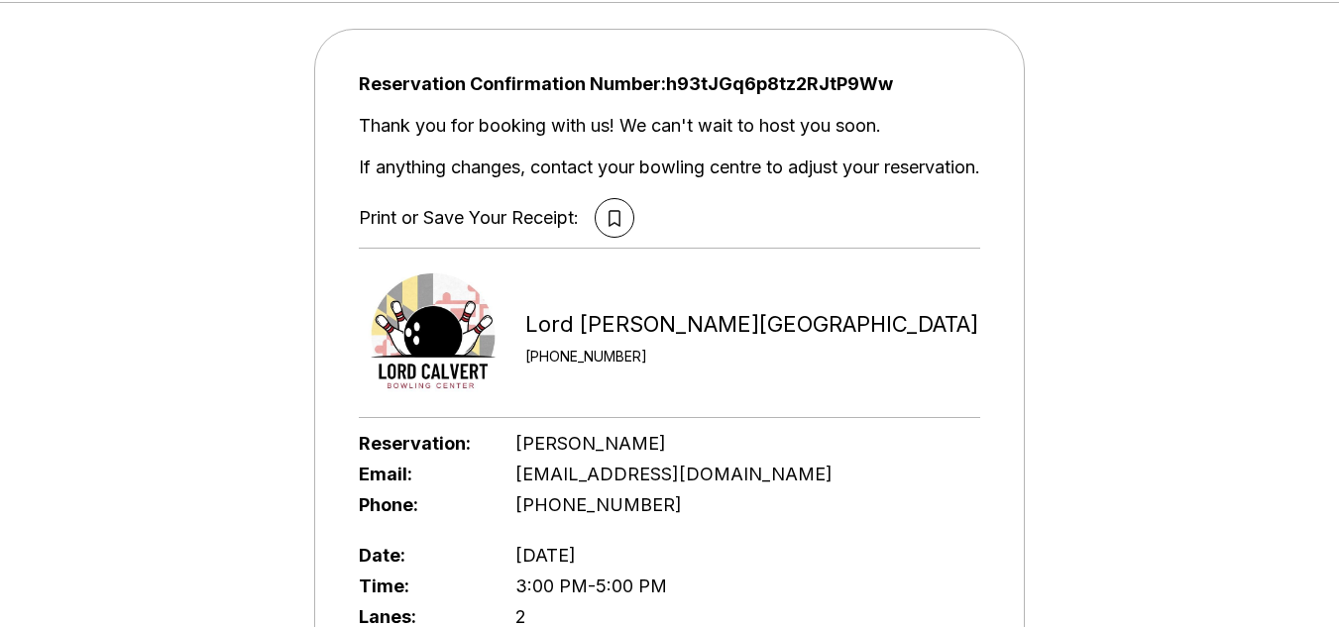
drag, startPoint x: 598, startPoint y: 217, endPoint x: 714, endPoint y: 238, distance: 118.8
click at [598, 217] on button at bounding box center [615, 218] width 40 height 40
click at [598, 214] on button at bounding box center [615, 218] width 40 height 40
click at [1324, 612] on div at bounding box center [1324, 612] width 0 height 0
